Goal: Information Seeking & Learning: Learn about a topic

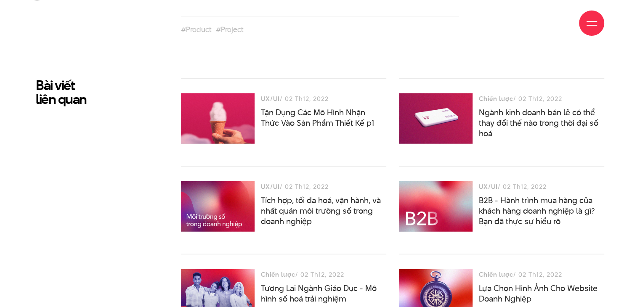
scroll to position [2105, 0]
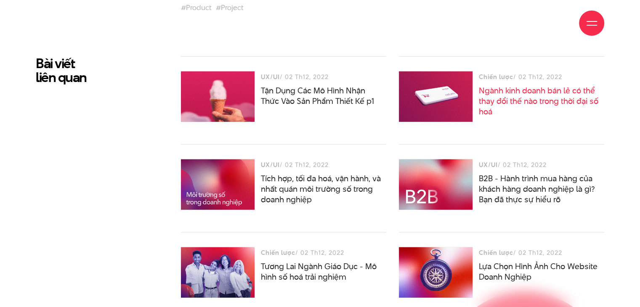
click at [518, 98] on link "Ngành kinh doanh bán lẻ có thể thay đổi thế nào trong thời đại số hoá" at bounding box center [539, 101] width 120 height 32
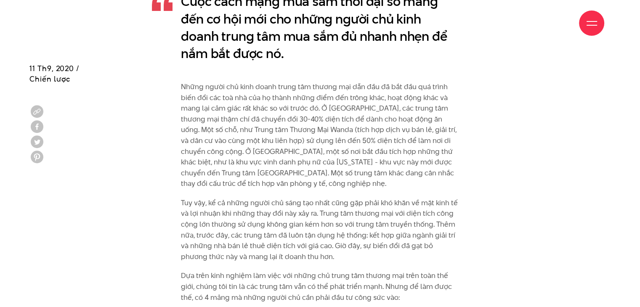
scroll to position [791, 0]
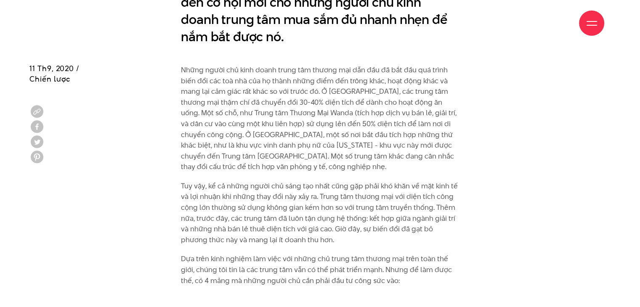
click at [399, 49] on div "Cuộc cách mạng mua sắm thời đại số mang đến cơ hội mới cho những người chủ kinh…" at bounding box center [320, 11] width 291 height 108
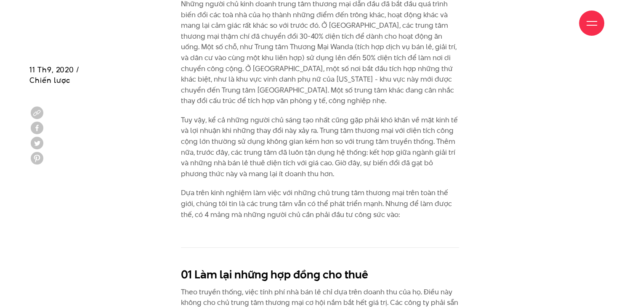
scroll to position [859, 0]
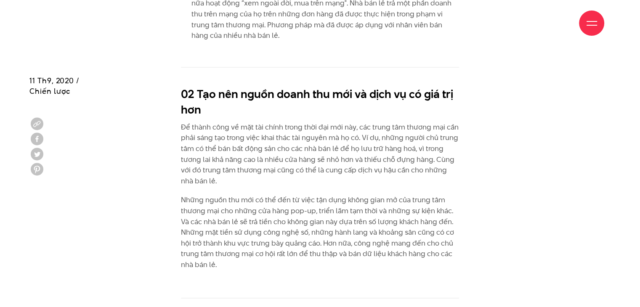
scroll to position [1322, 0]
